Goal: Task Accomplishment & Management: Complete application form

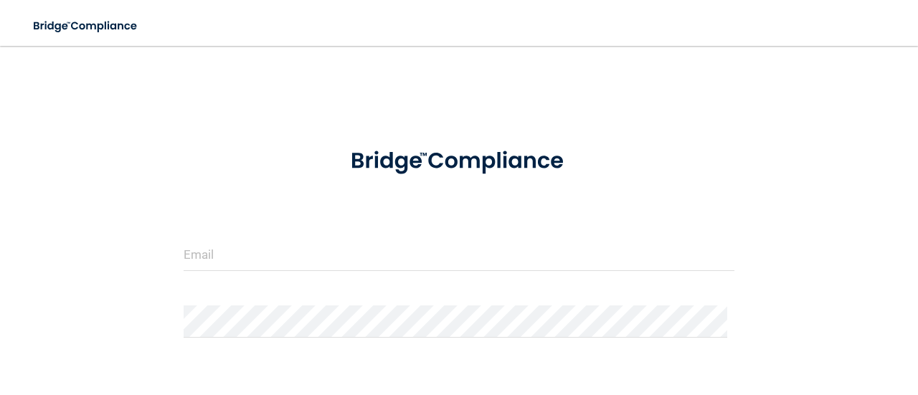
scroll to position [143, 0]
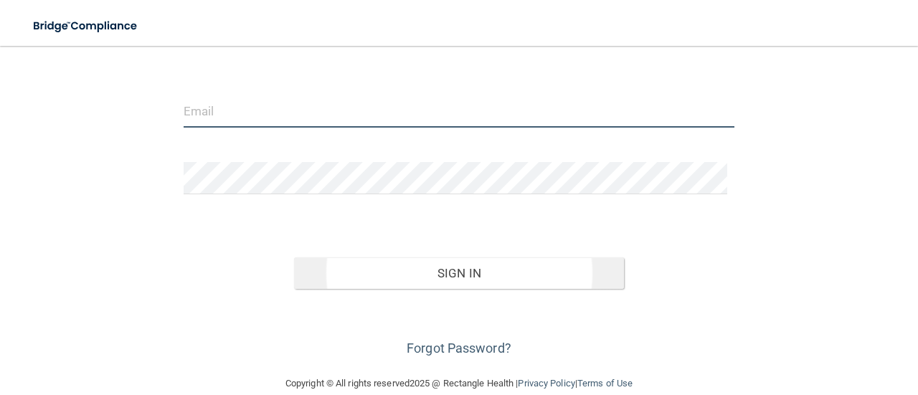
type input "[PERSON_NAME][EMAIL_ADDRESS][DOMAIN_NAME]"
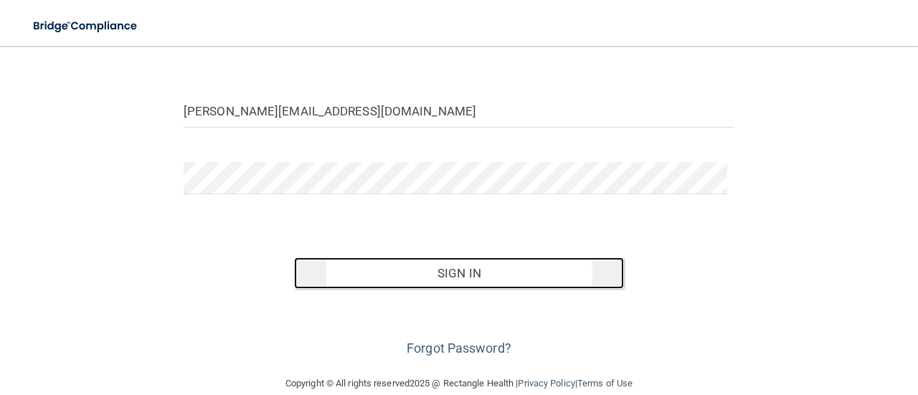
click at [460, 276] on button "Sign In" at bounding box center [459, 273] width 330 height 32
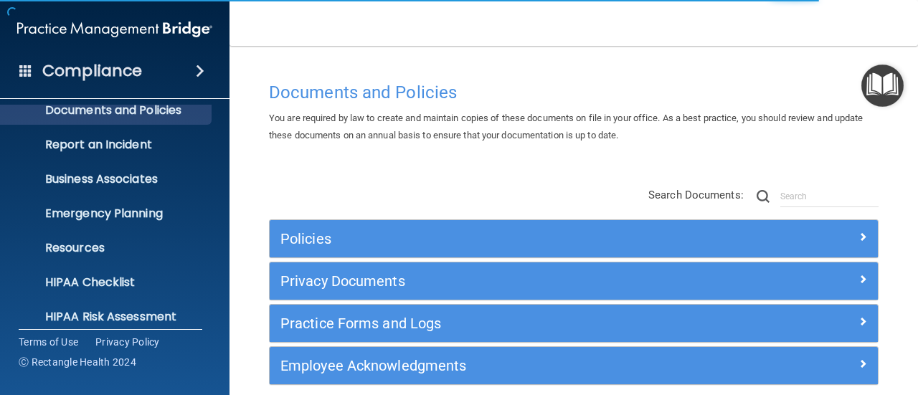
scroll to position [199, 0]
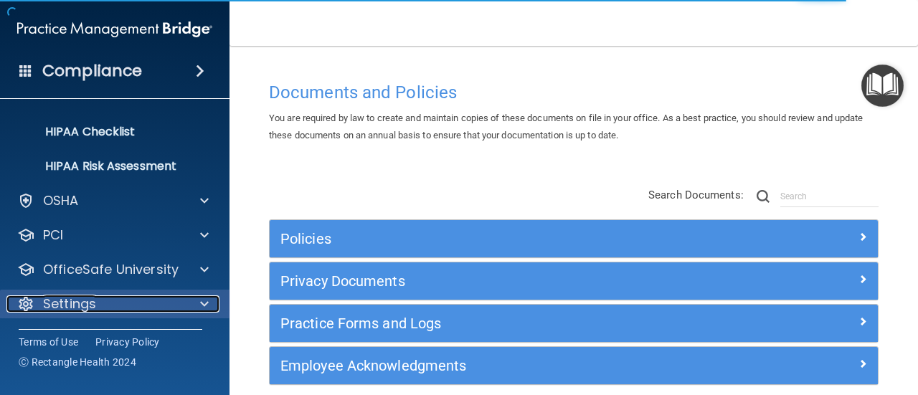
click at [151, 300] on div "Settings" at bounding box center [95, 303] width 178 height 17
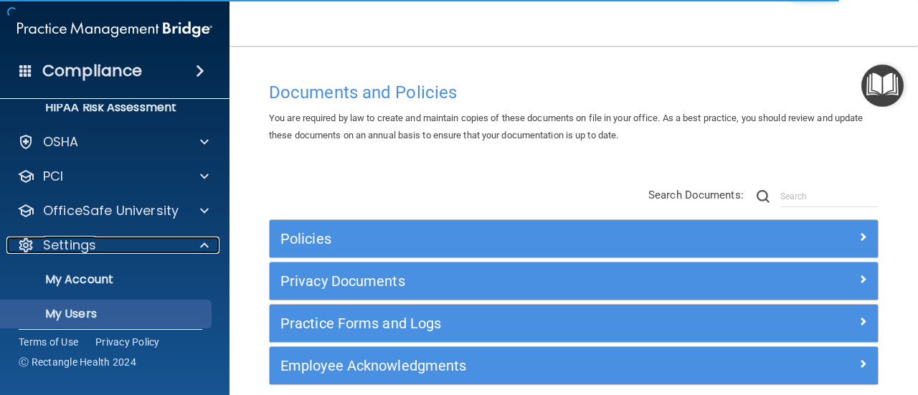
scroll to position [337, 0]
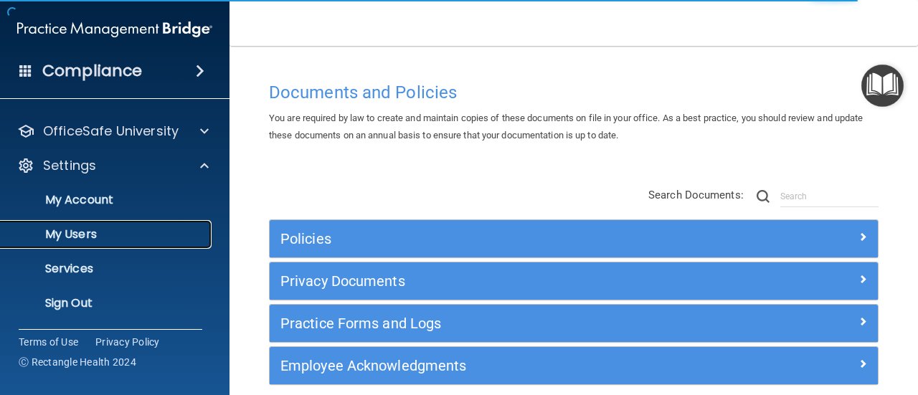
click at [128, 227] on p "My Users" at bounding box center [107, 234] width 196 height 14
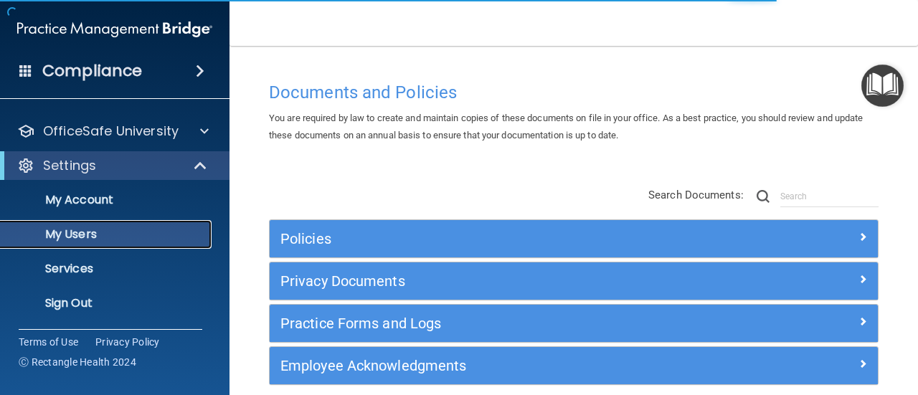
scroll to position [96, 0]
select select "20"
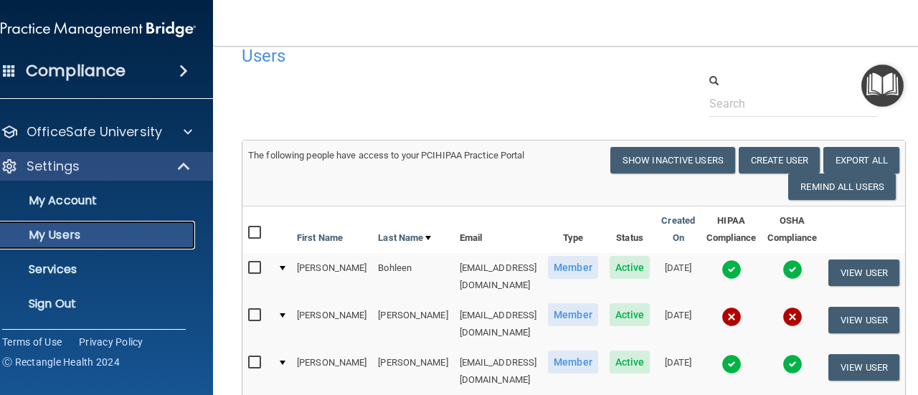
scroll to position [0, 0]
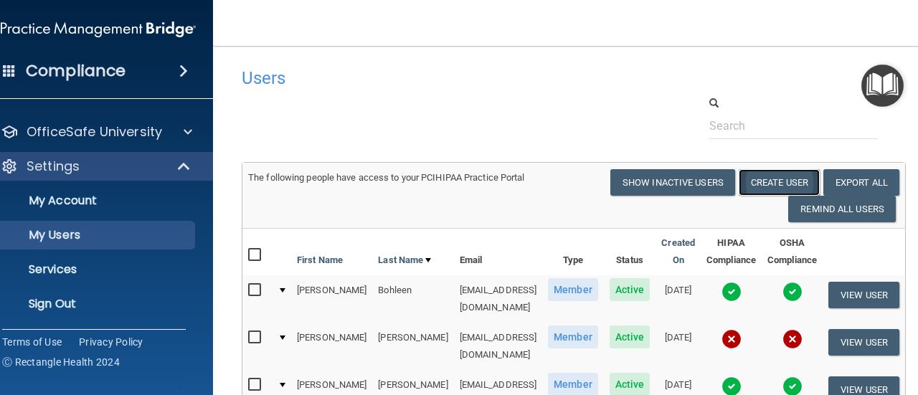
click at [773, 180] on button "Create User" at bounding box center [778, 182] width 81 height 27
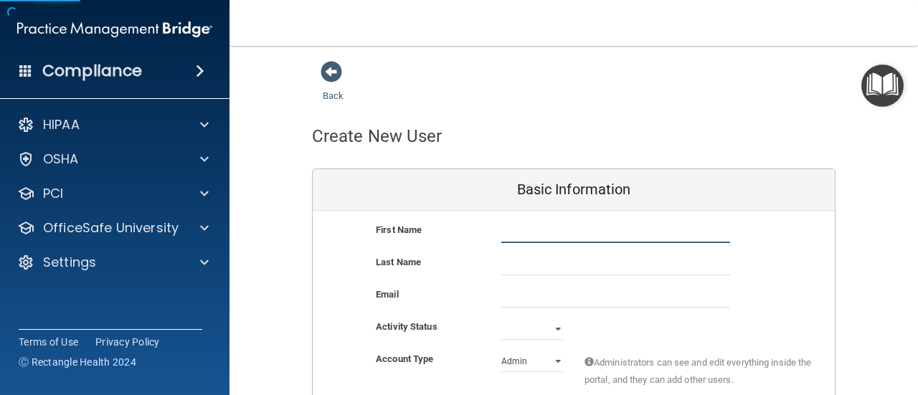
click at [540, 230] on input "text" at bounding box center [615, 232] width 229 height 22
click at [510, 219] on div "First Name Last Name Email Activity Status Active Inactive Account Type Practic…" at bounding box center [574, 327] width 522 height 233
click at [513, 230] on input "text" at bounding box center [615, 232] width 229 height 22
type input "[PERSON_NAME]"
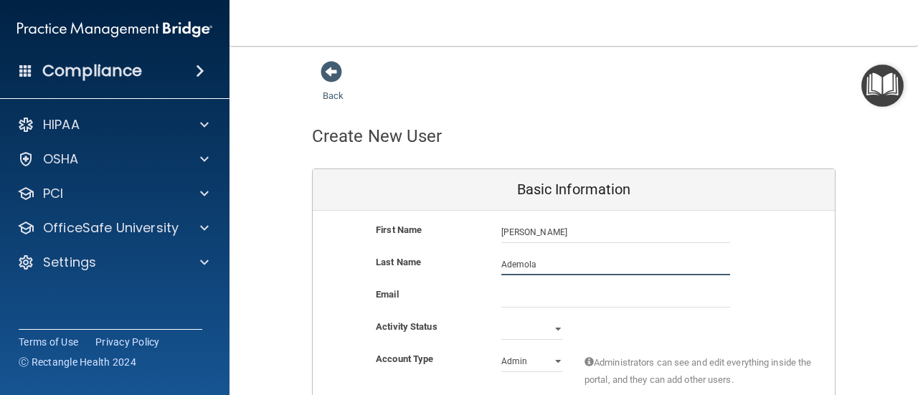
type input "Ademola"
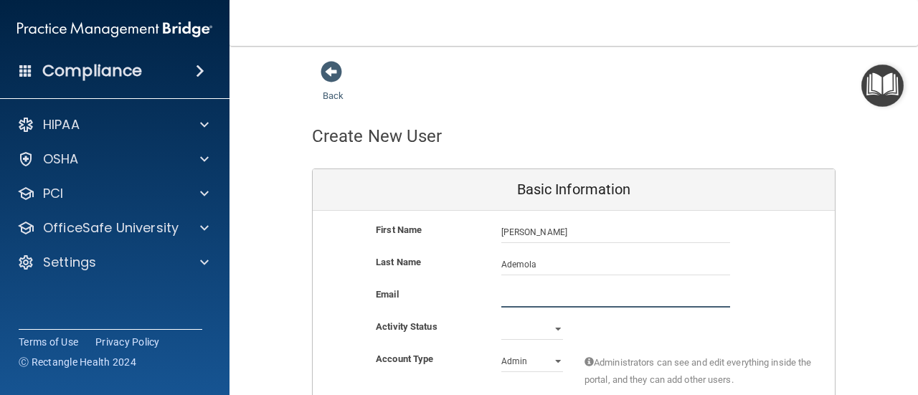
click at [505, 293] on input "email" at bounding box center [615, 297] width 229 height 22
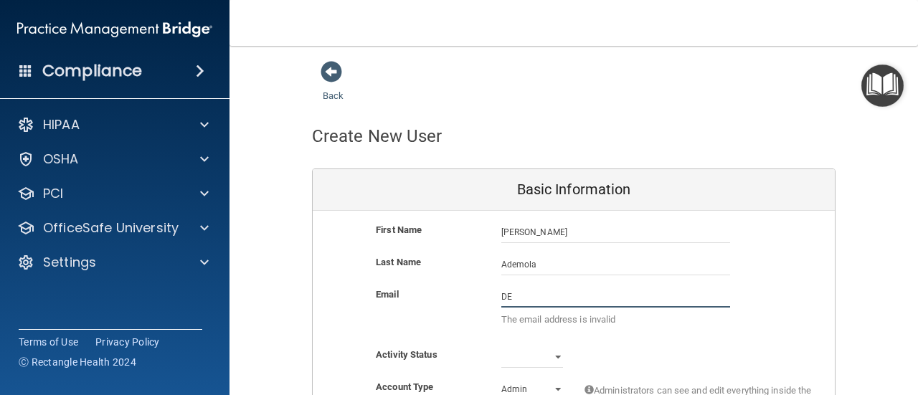
type input "D"
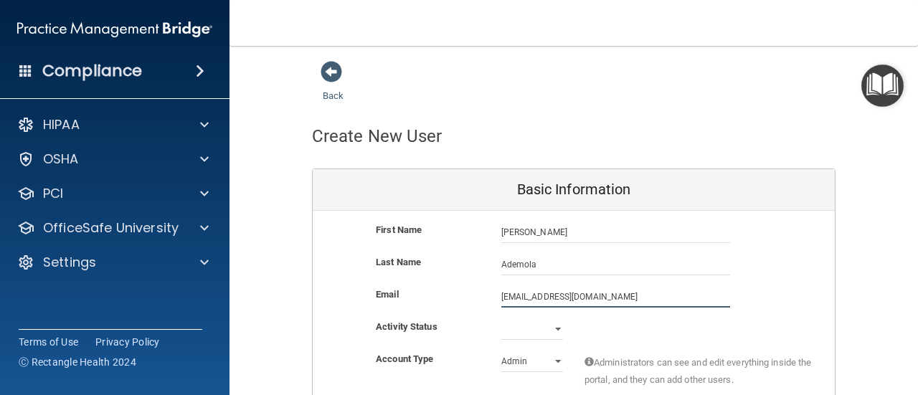
type input "[EMAIL_ADDRESS][DOMAIN_NAME]"
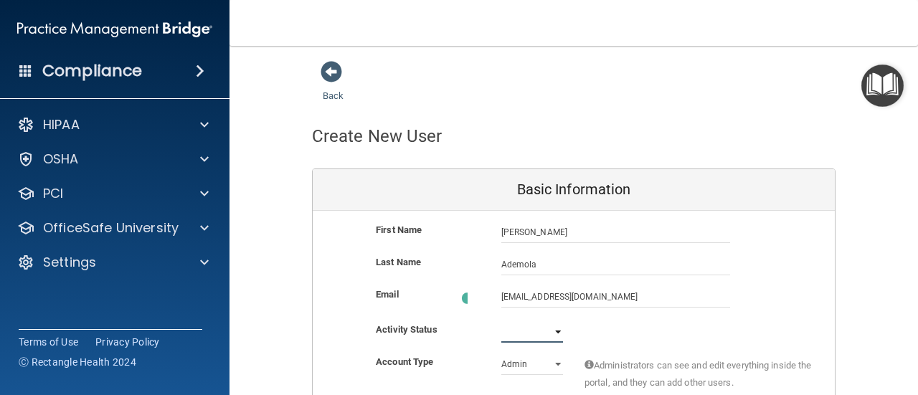
click at [548, 326] on select "Active Inactive" at bounding box center [532, 332] width 62 height 22
select select "active"
click at [501, 318] on select "Active Inactive" at bounding box center [532, 329] width 62 height 22
click at [551, 361] on select "Admin Member" at bounding box center [532, 362] width 62 height 22
select select "practice_member"
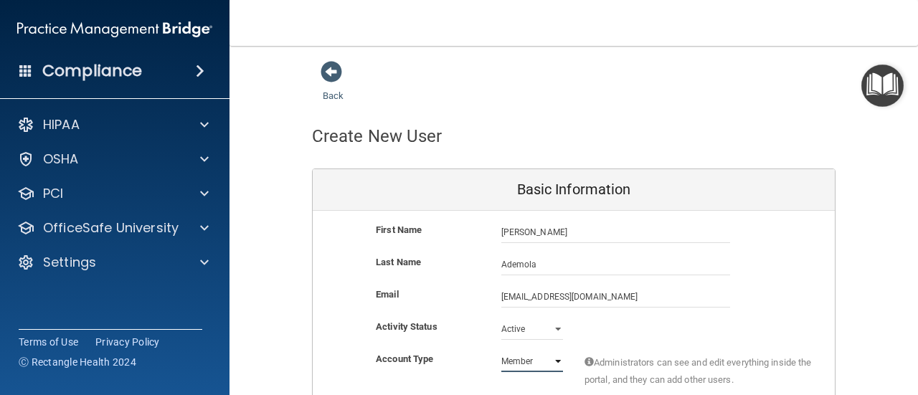
click at [501, 351] on select "Admin Member" at bounding box center [532, 362] width 62 height 22
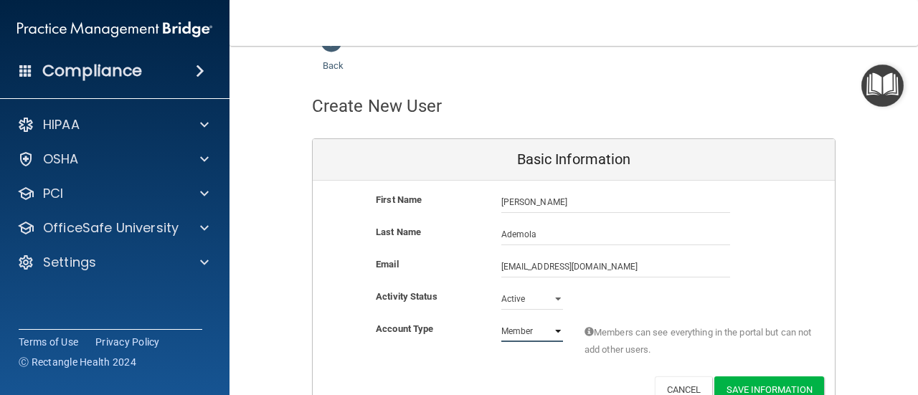
scroll to position [105, 0]
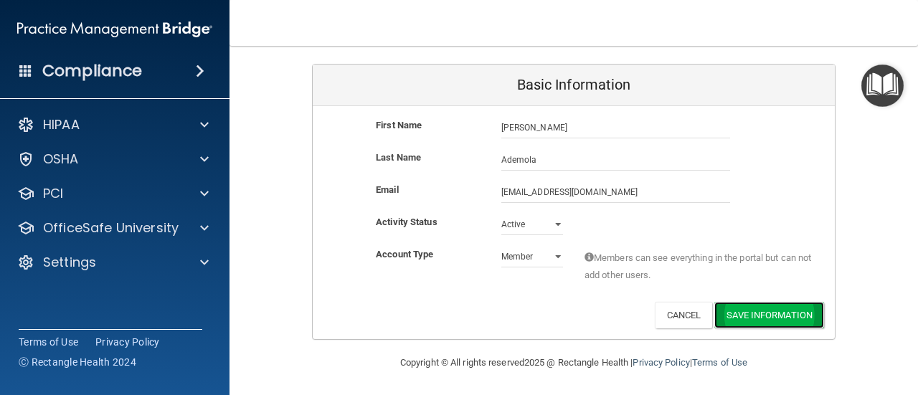
click at [770, 315] on button "Save Information" at bounding box center [769, 315] width 110 height 27
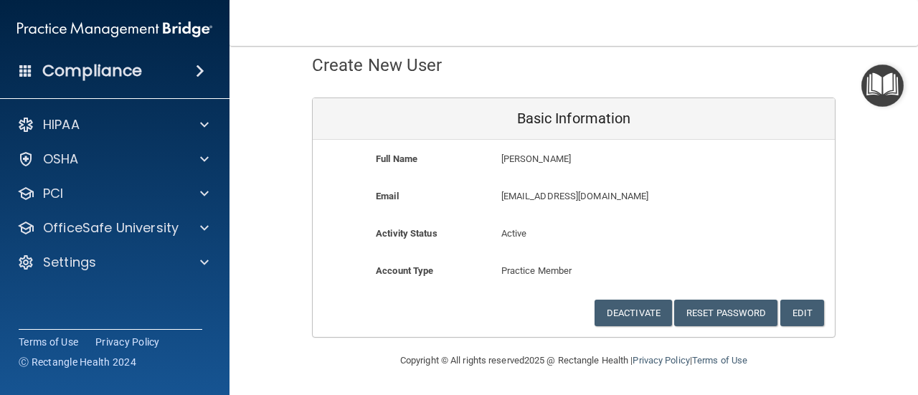
scroll to position [69, 0]
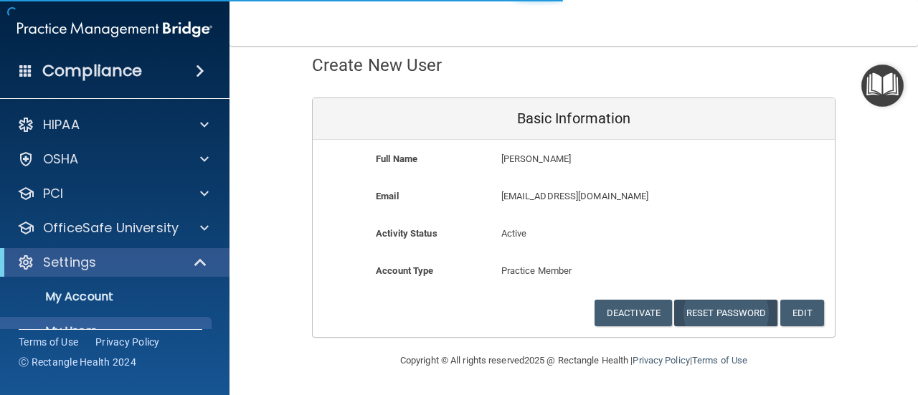
select select "20"
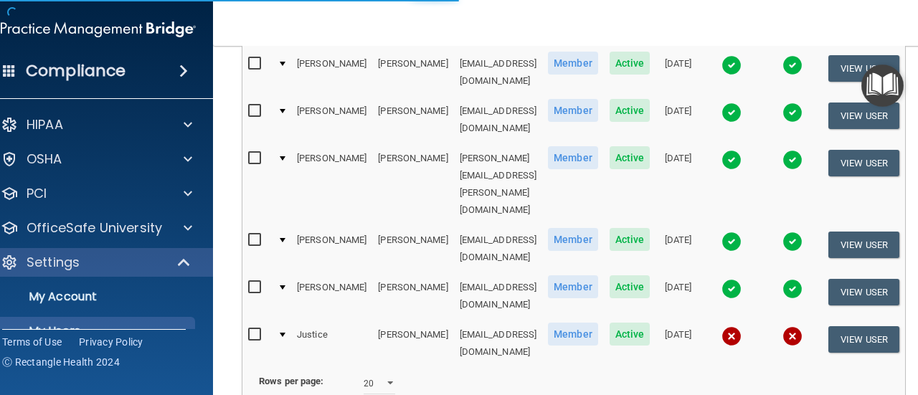
scroll to position [724, 0]
